Goal: Check status

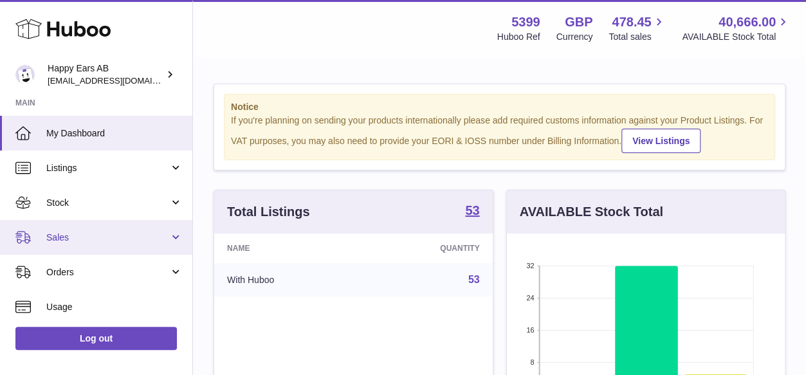
scroll to position [201, 278]
click at [125, 234] on span "Sales" at bounding box center [107, 238] width 123 height 12
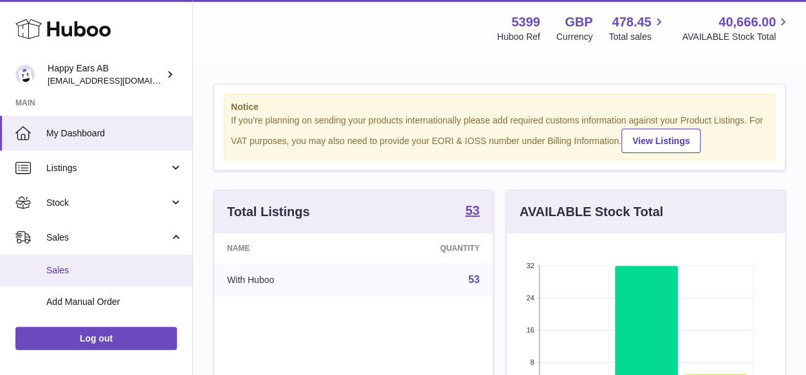
click at [124, 266] on span "Sales" at bounding box center [114, 270] width 136 height 12
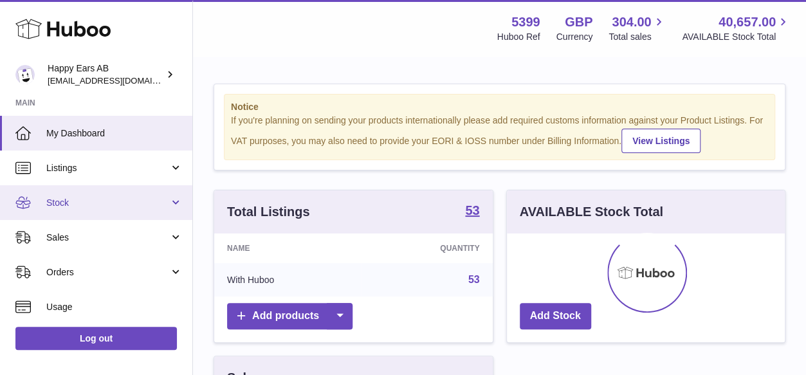
click at [112, 201] on span "Stock" at bounding box center [107, 203] width 123 height 12
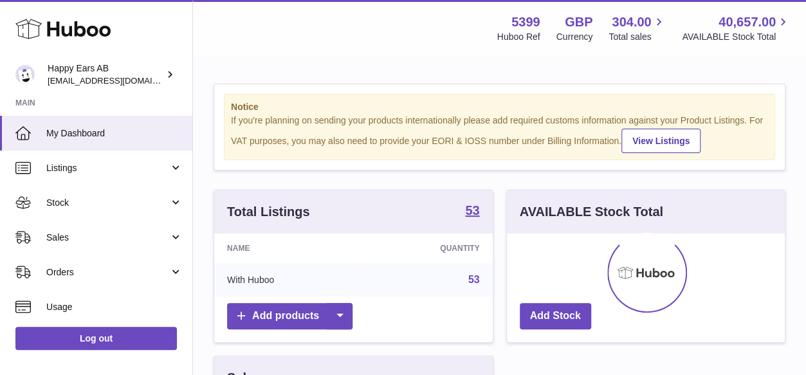
scroll to position [201, 278]
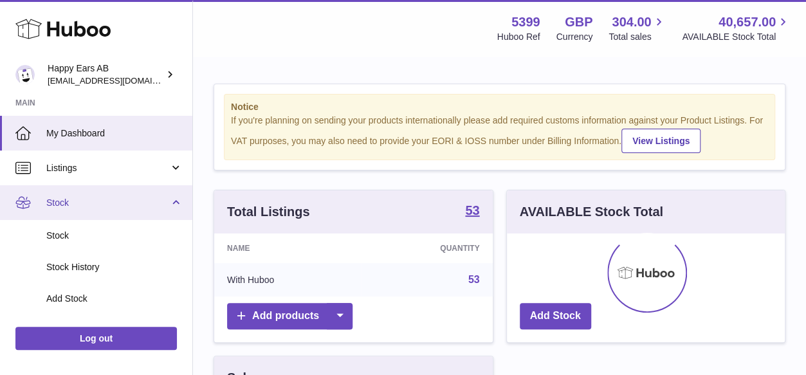
click at [70, 208] on span "Stock" at bounding box center [107, 203] width 123 height 12
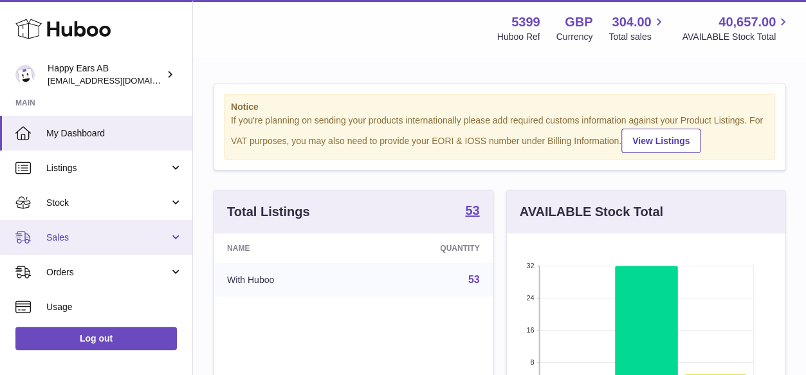
click at [89, 241] on span "Sales" at bounding box center [107, 238] width 123 height 12
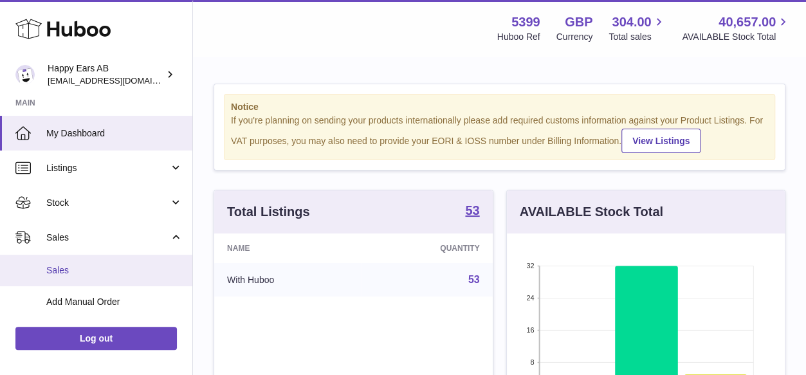
click at [96, 261] on link "Sales" at bounding box center [96, 271] width 192 height 32
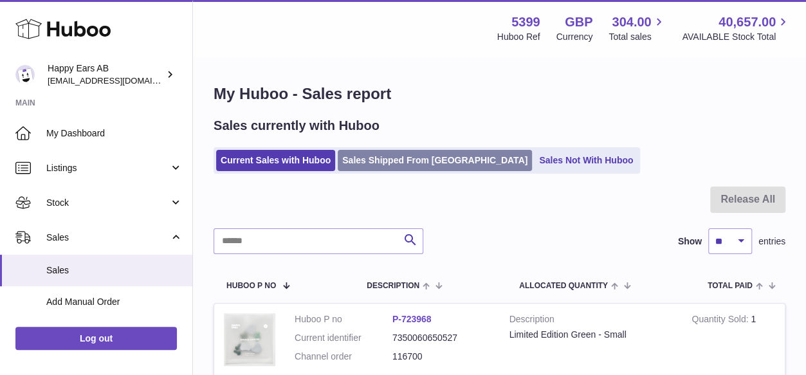
click at [392, 159] on link "Sales Shipped From Huboo" at bounding box center [435, 160] width 194 height 21
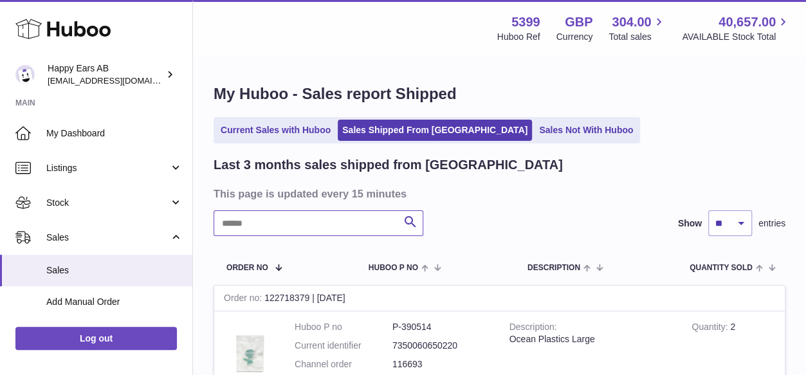
click at [341, 217] on input "text" at bounding box center [319, 223] width 210 height 26
paste input "******"
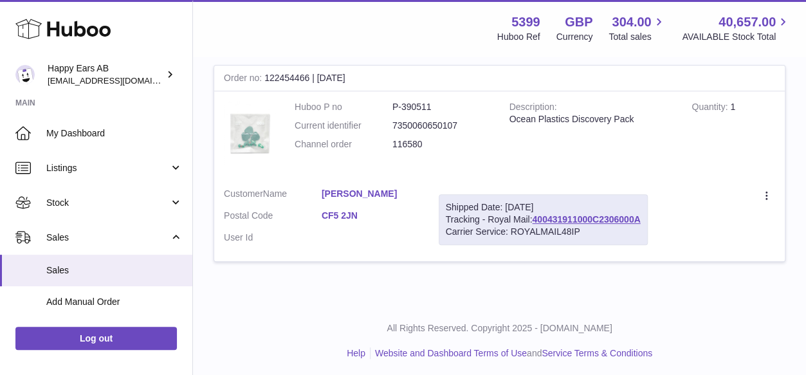
scroll to position [223, 0]
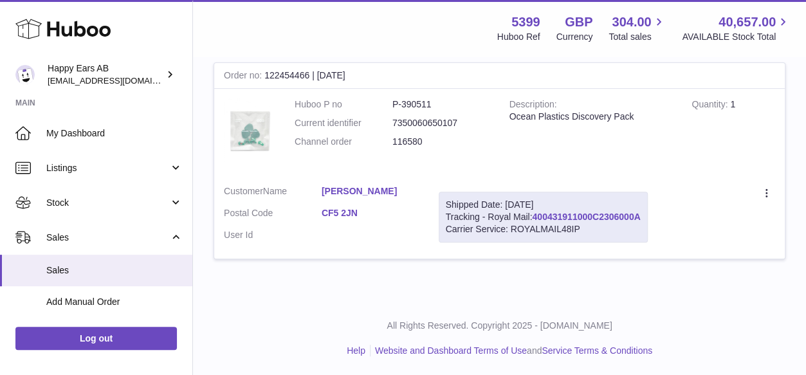
type input "******"
click at [605, 213] on link "400431911000C2306000A" at bounding box center [586, 217] width 108 height 10
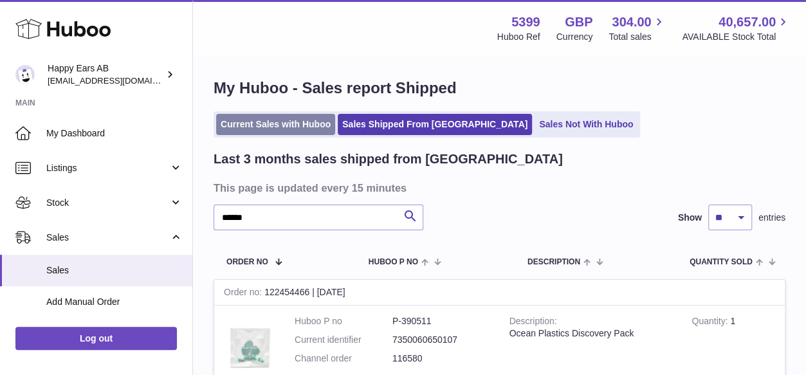
scroll to position [0, 0]
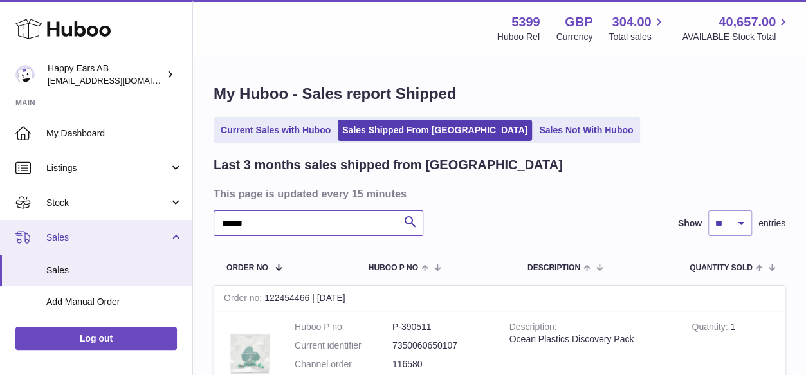
drag, startPoint x: 345, startPoint y: 221, endPoint x: 81, endPoint y: 226, distance: 263.8
click at [81, 226] on div "Huboo Happy Ears AB 3pl@happyearsearplugs.com Main My Dashboard Listings Not wi…" at bounding box center [403, 299] width 806 height 598
paste input "*******"
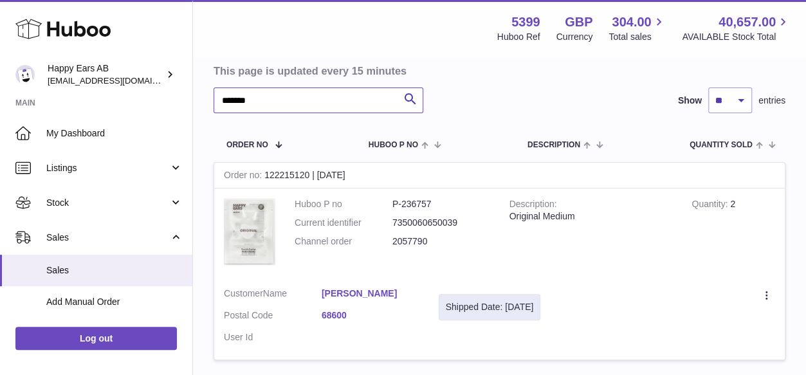
scroll to position [129, 0]
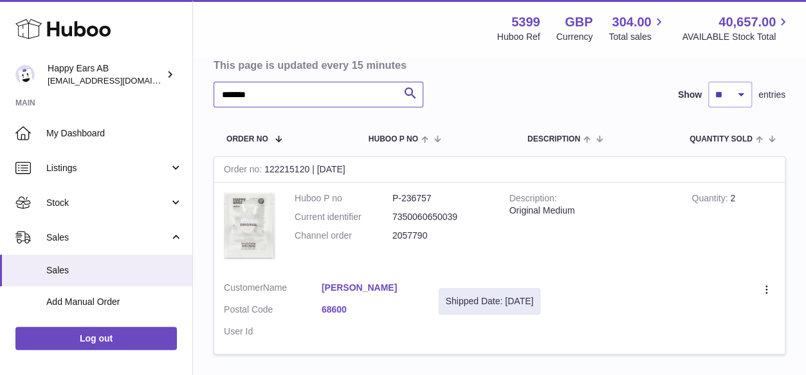
type input "*******"
click at [376, 282] on link "Elin Forsman" at bounding box center [371, 288] width 98 height 12
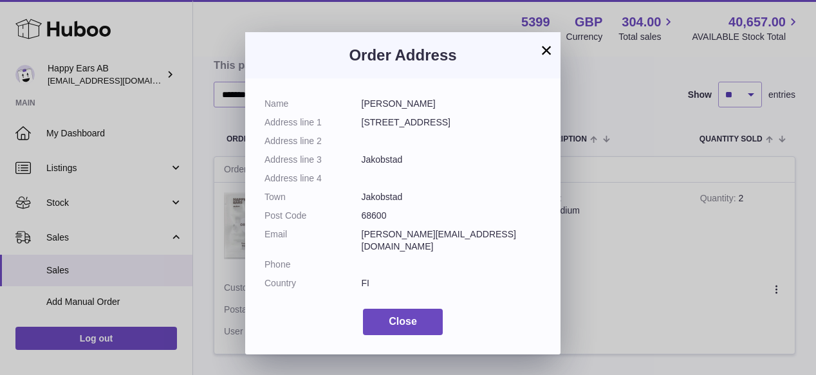
click at [542, 46] on button "×" at bounding box center [545, 49] width 15 height 15
